Goal: Find specific page/section: Find specific page/section

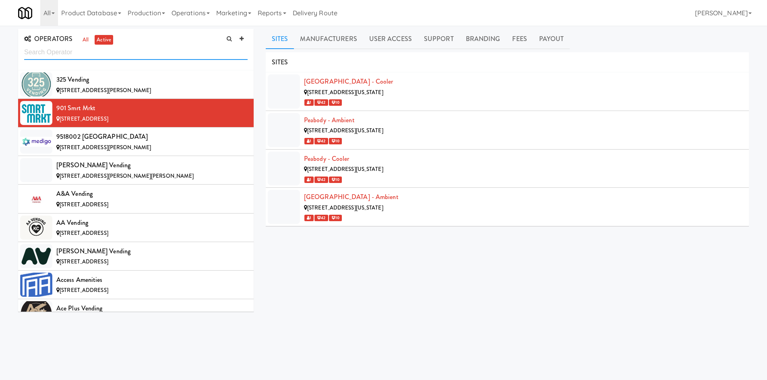
click at [163, 55] on input "text" at bounding box center [135, 52] width 223 height 15
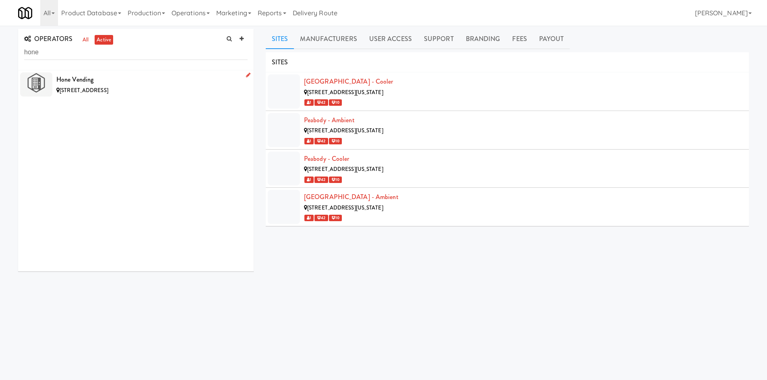
click at [159, 86] on div "[STREET_ADDRESS]" at bounding box center [151, 91] width 191 height 10
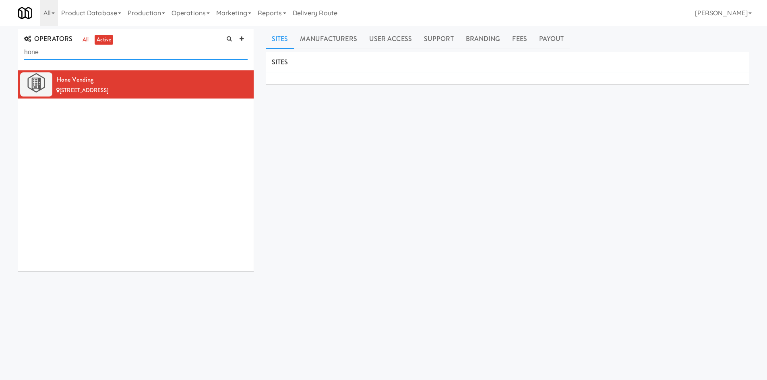
click at [130, 58] on input "hone" at bounding box center [135, 52] width 223 height 15
paste input "T&H Vending"
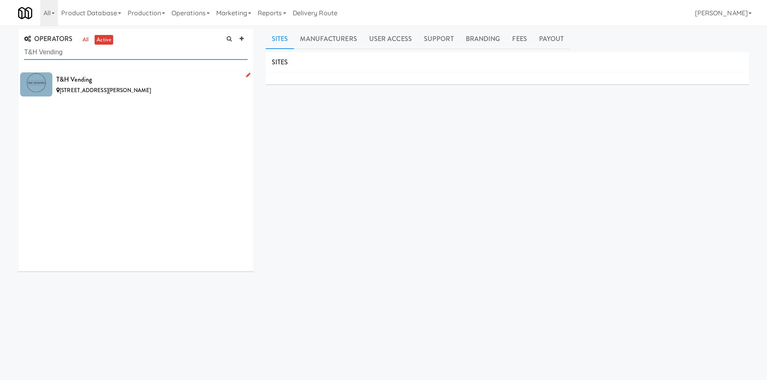
type input "T&H Vending"
click at [174, 87] on div "[STREET_ADDRESS][PERSON_NAME]" at bounding box center [151, 91] width 191 height 10
